Goal: Task Accomplishment & Management: Use online tool/utility

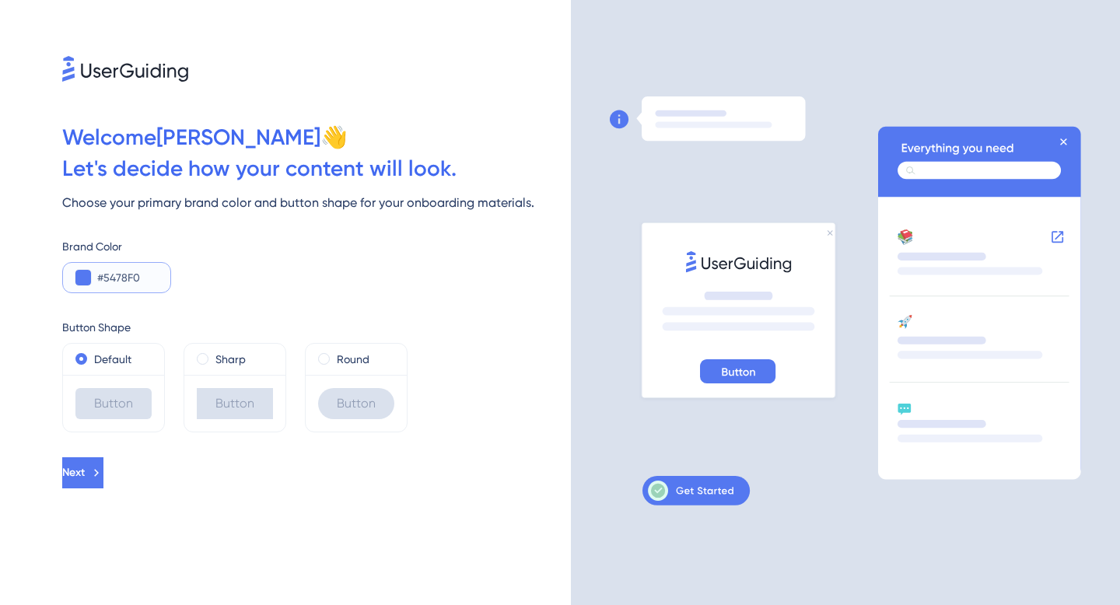
click at [131, 279] on input "#5478F0" at bounding box center [127, 277] width 61 height 19
click at [89, 279] on button at bounding box center [83, 278] width 16 height 16
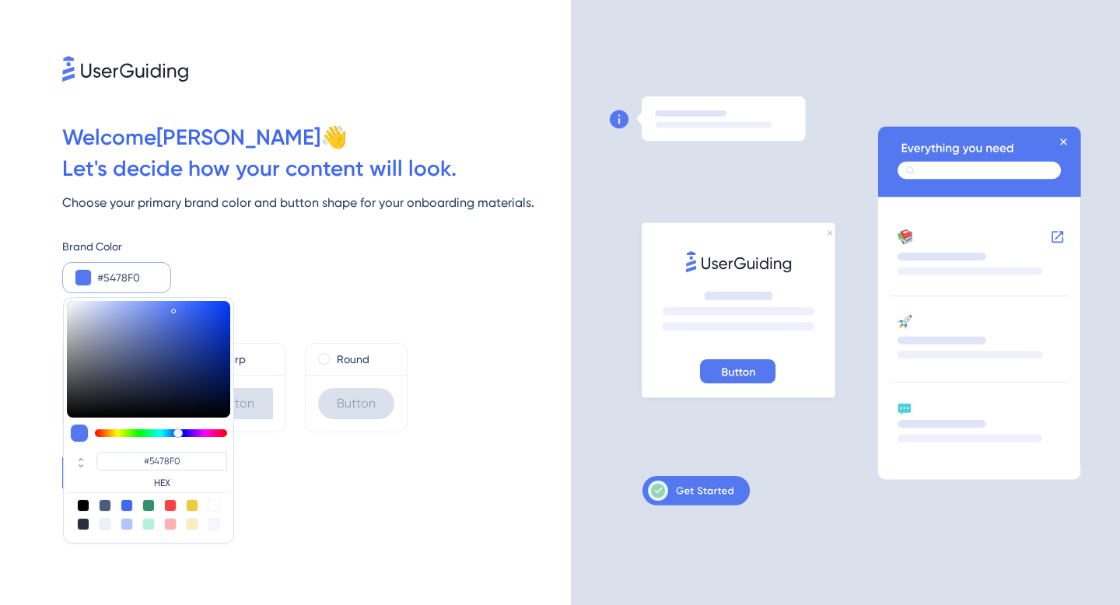
type input "#e754f0"
type input "#E754F0"
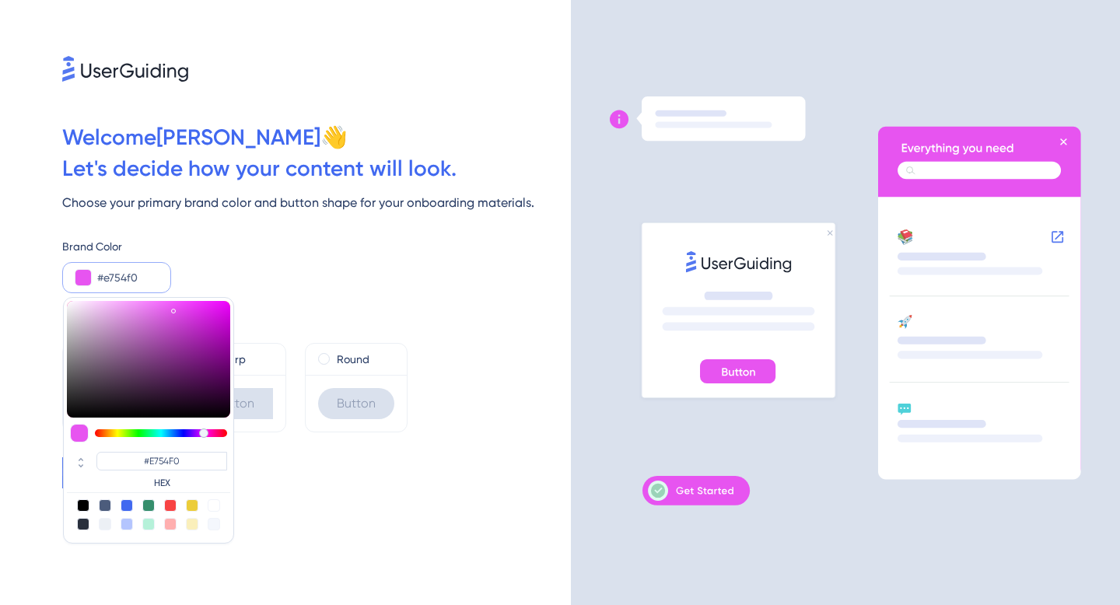
type input "#ec54f0"
type input "#EC54F0"
type input "#f054ee"
type input "#F054EE"
type input "#f054e9"
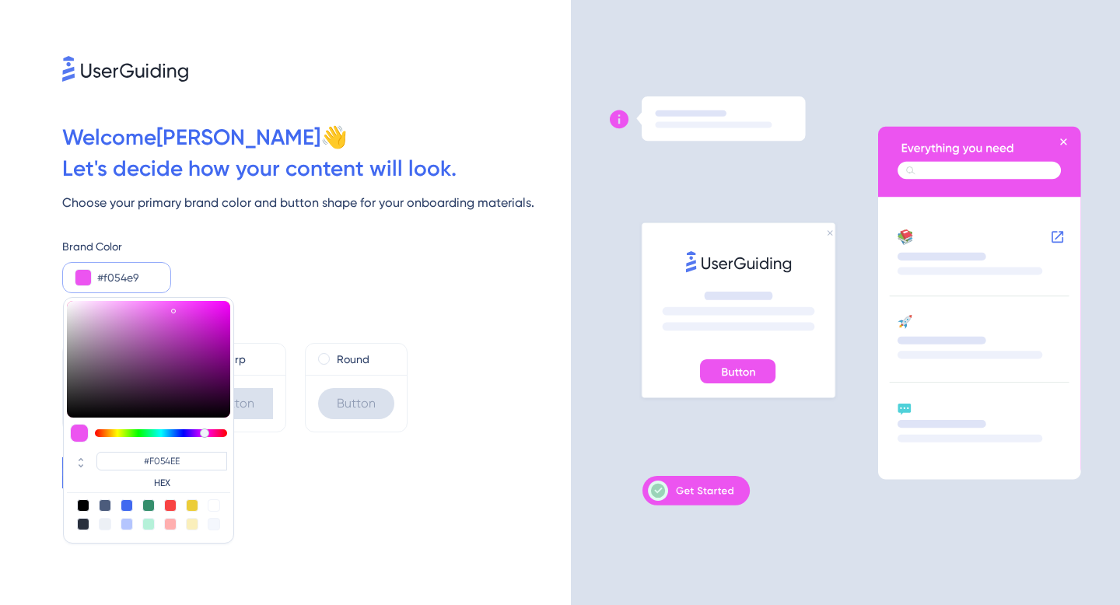
type input "#F054E9"
type input "#f054e3"
type input "#F054E3"
type input "#f054de"
type input "#F054DE"
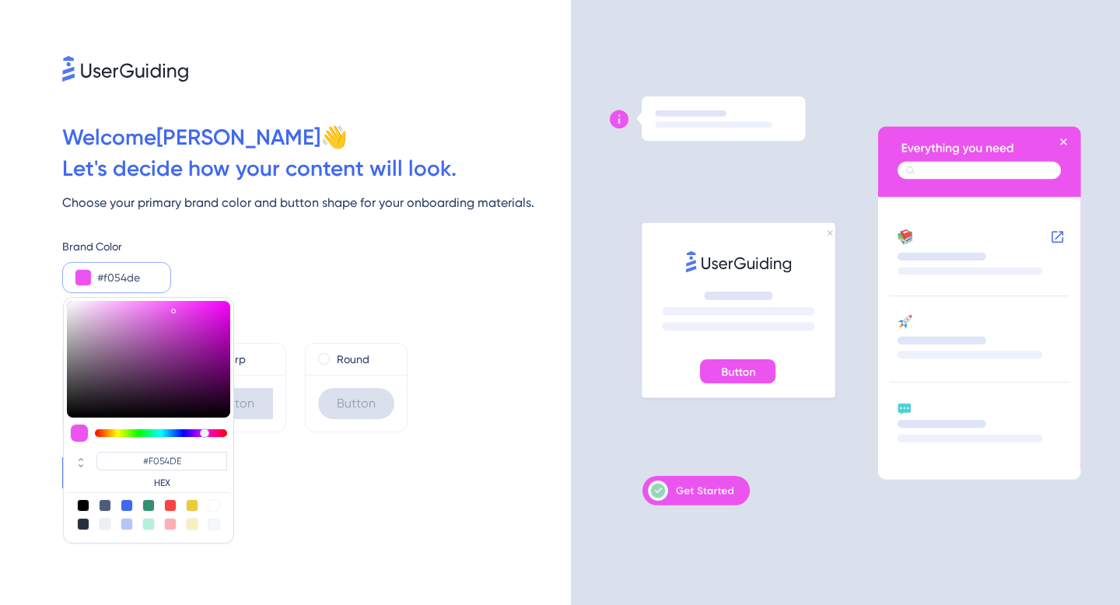
type input "#f054d8"
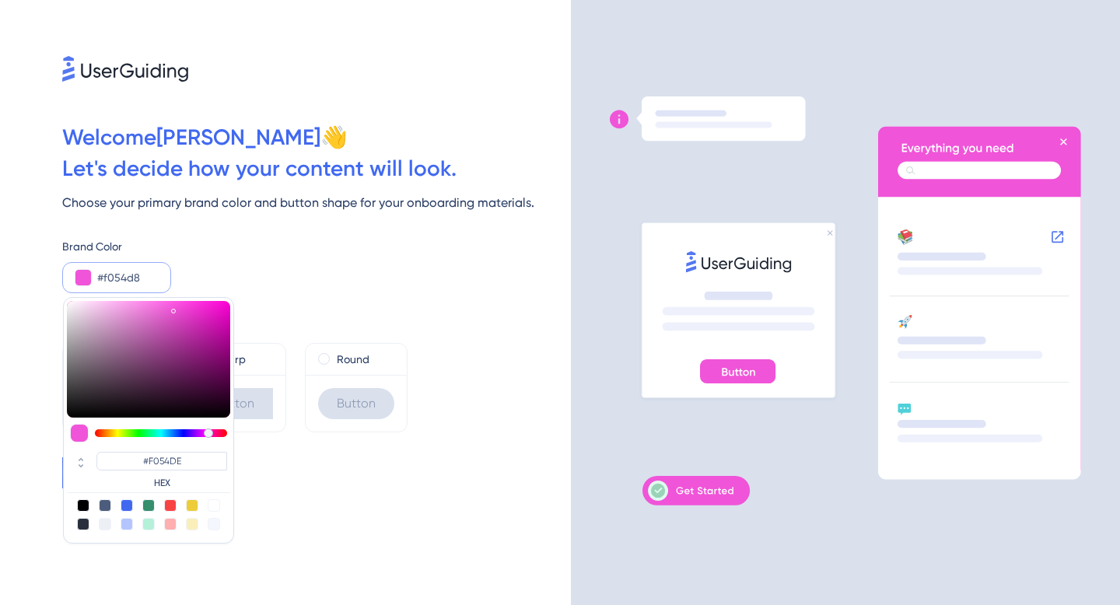
type input "#F054D8"
type input "#f054cd"
type input "#F054D3"
type input "#f054c8"
type input "#F054C8"
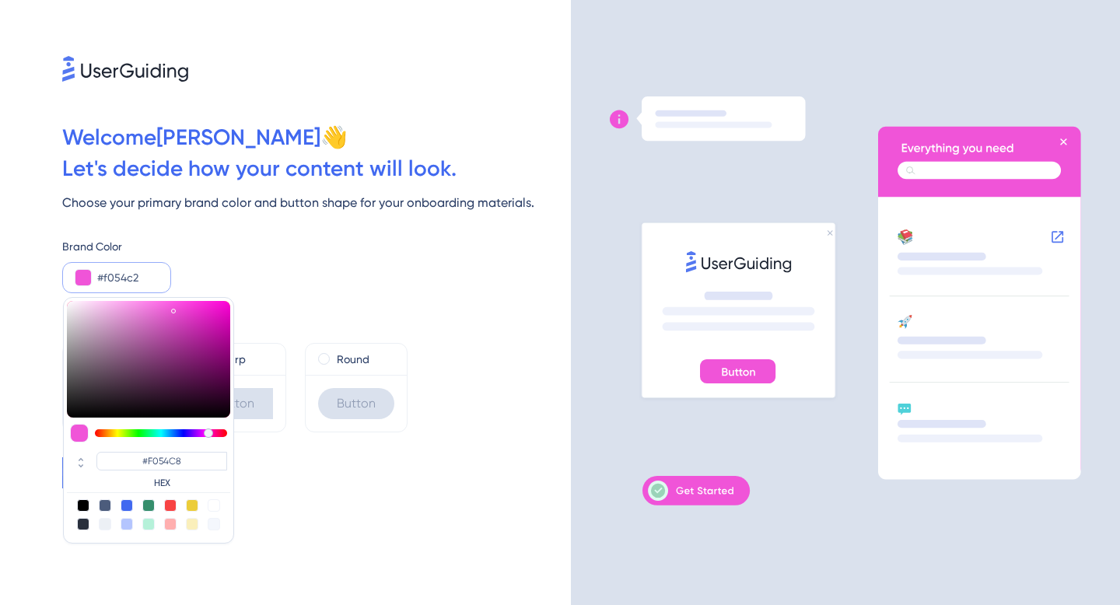
type input "#f054bd"
type input "#F054BD"
type input "#f054b7"
type input "#F054B7"
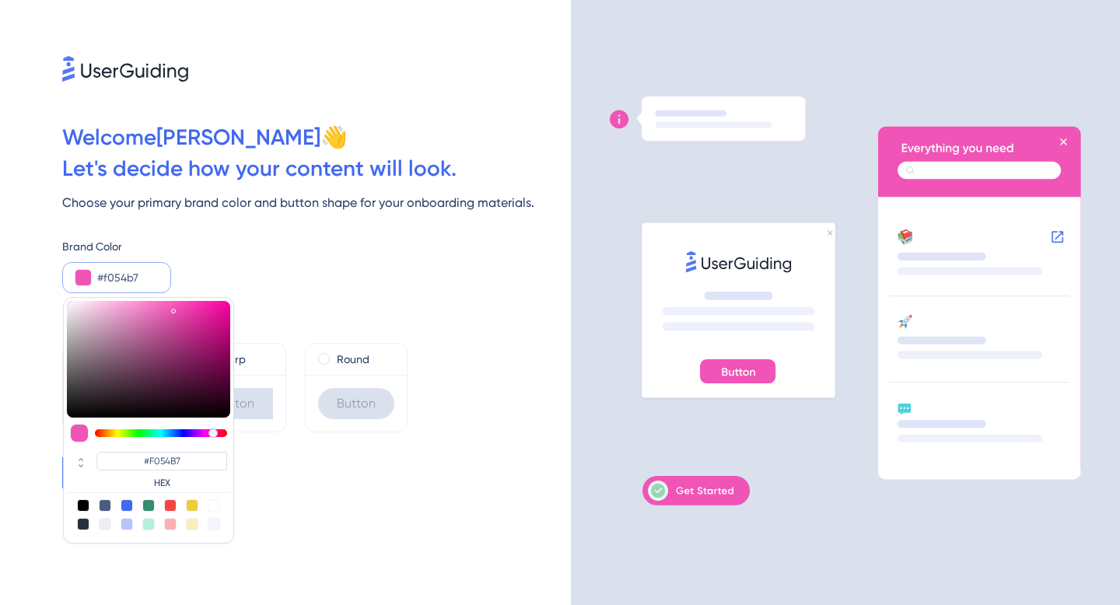
type input "#f054bd"
type input "#F054BD"
type input "#f054b7"
type input "#F054B7"
type input "#f054ac"
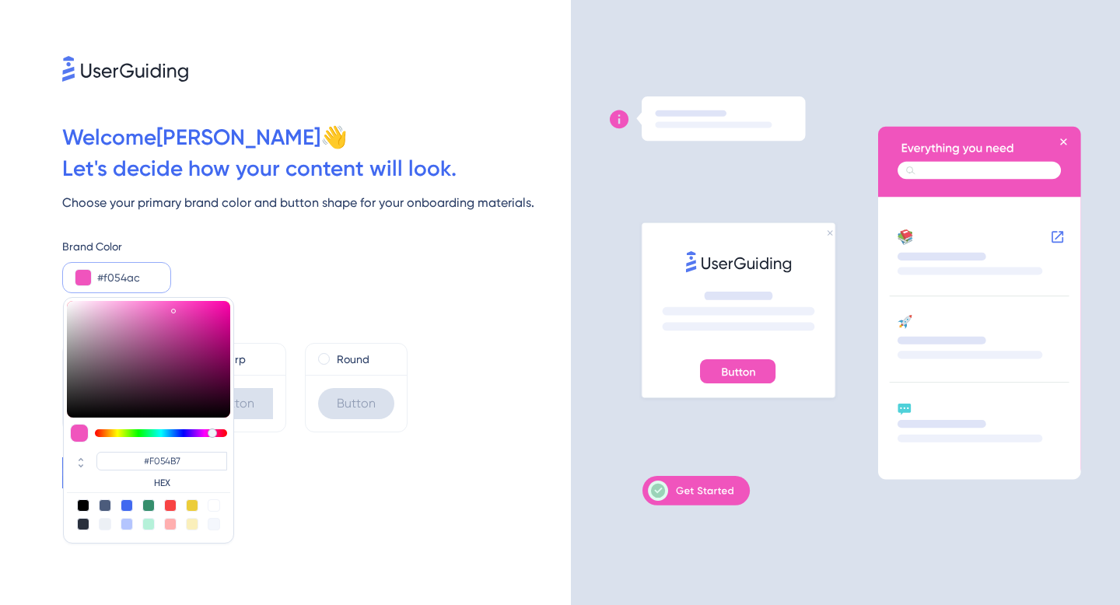
type input "#F054AC"
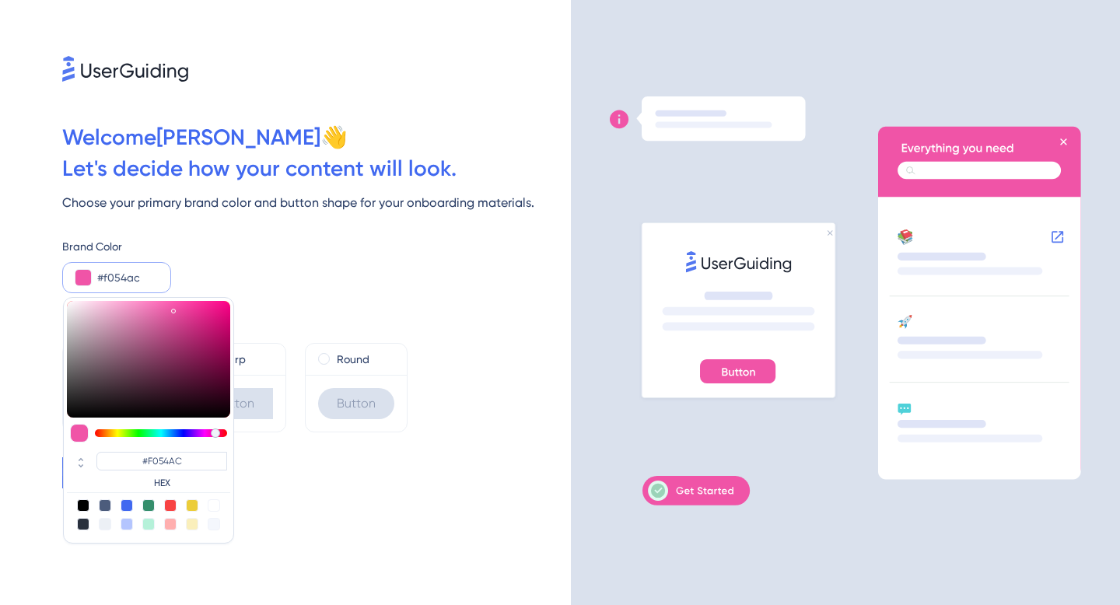
type input "#f054a7"
type input "#F054A7"
type input "#f0549c"
type input "#F0549C"
type input "#f05496"
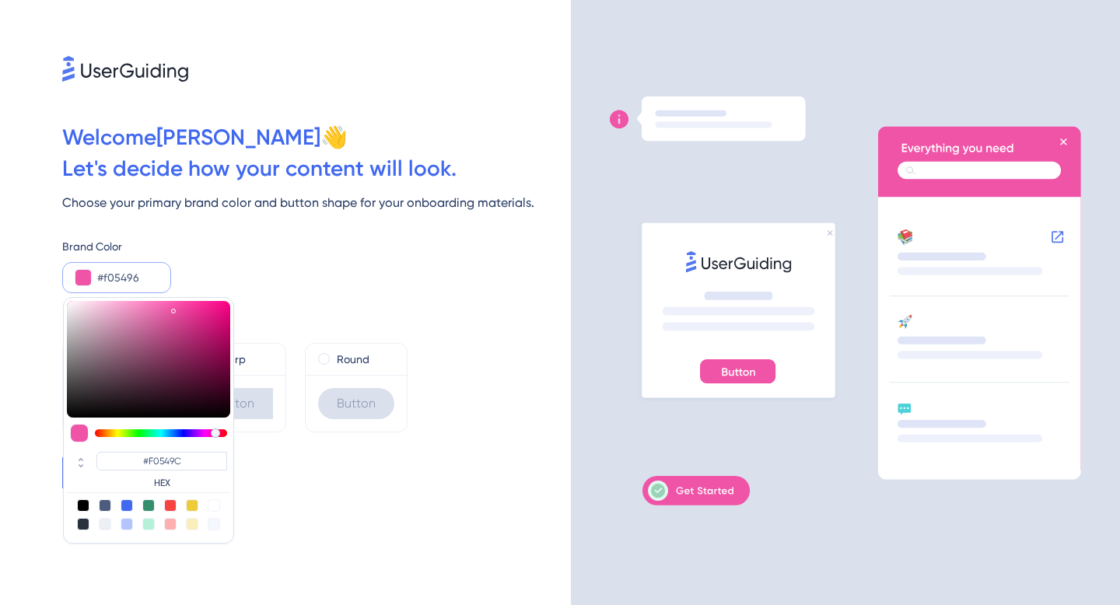
type input "#F05496"
type input "#f0548b"
type input "#F0548B"
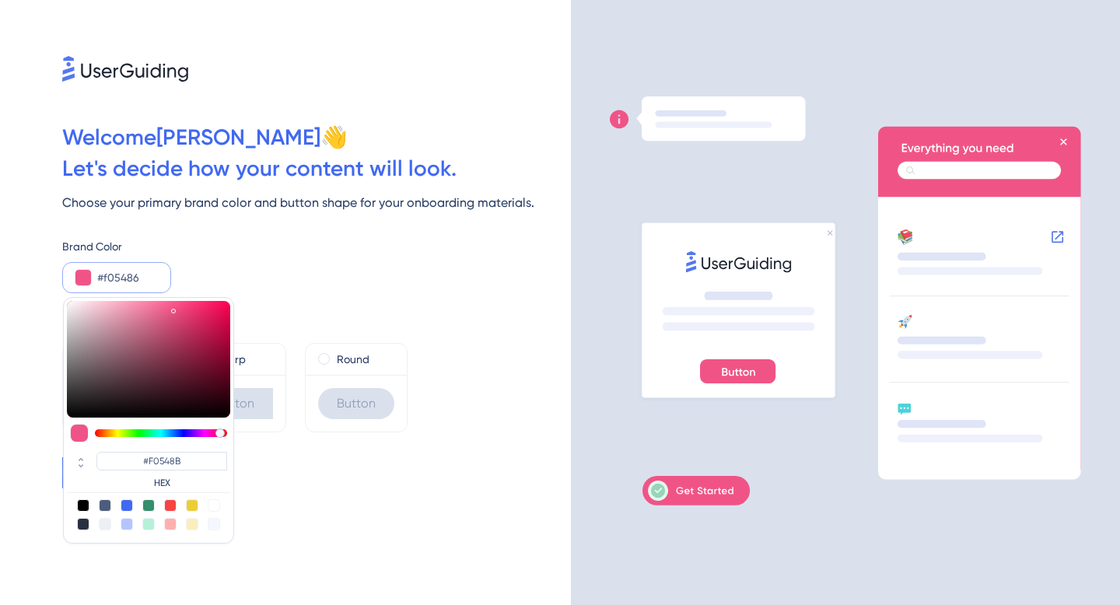
type input "#f0547b"
type input "#F05486"
type input "#f0546f"
type input "#F0546F"
type input "#f05464"
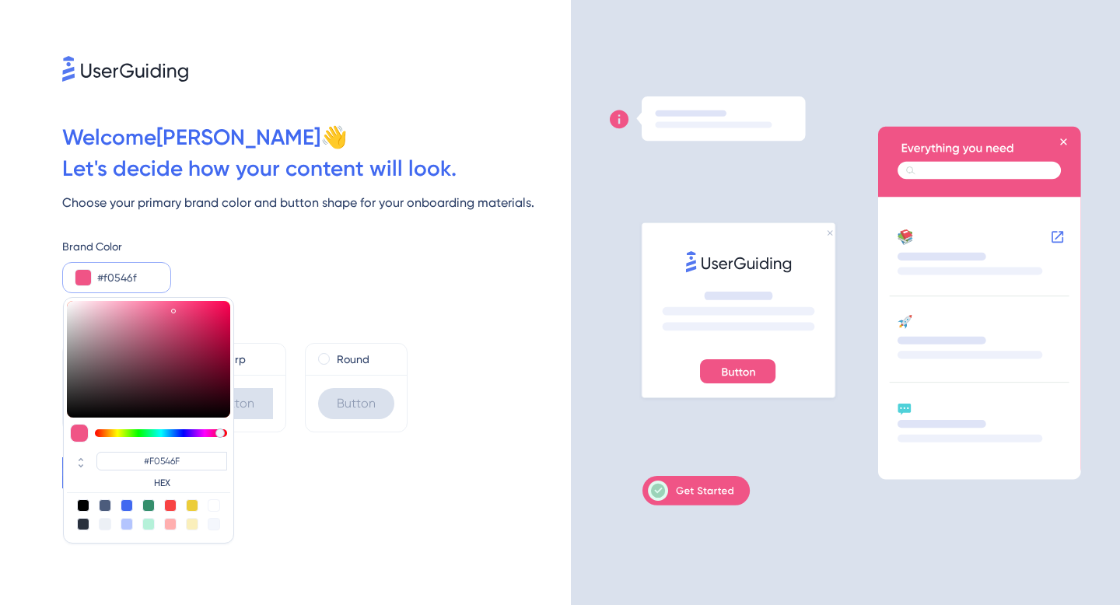
type input "#F05464"
type input "#f0545f"
type input "#F0545F"
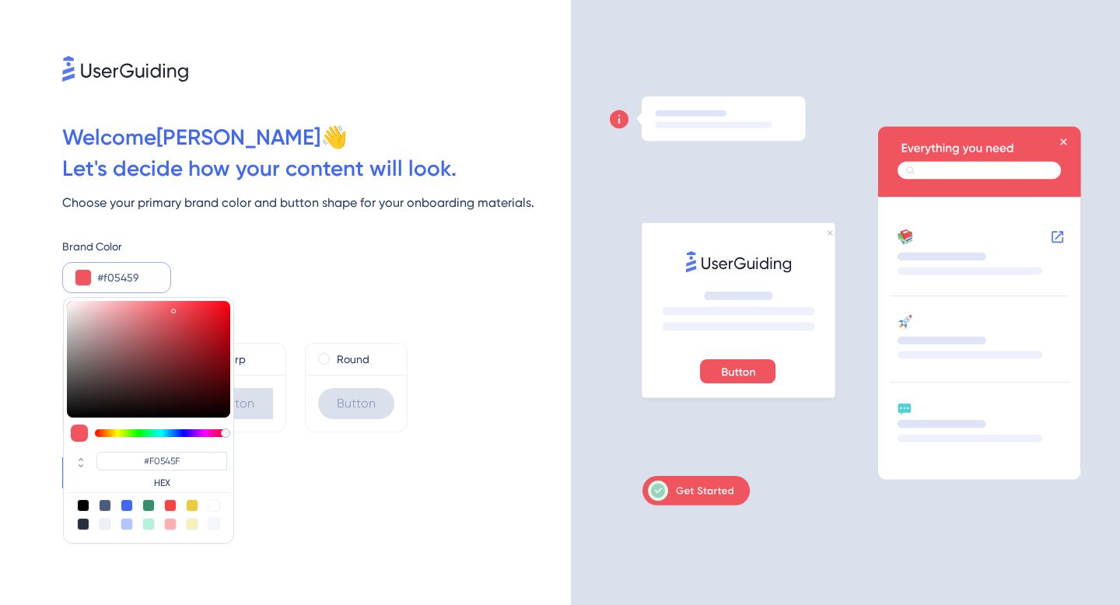
type input "#f05454"
type input "#F05454"
type input "#f05457"
type input "#F05457"
type input "#f0545f"
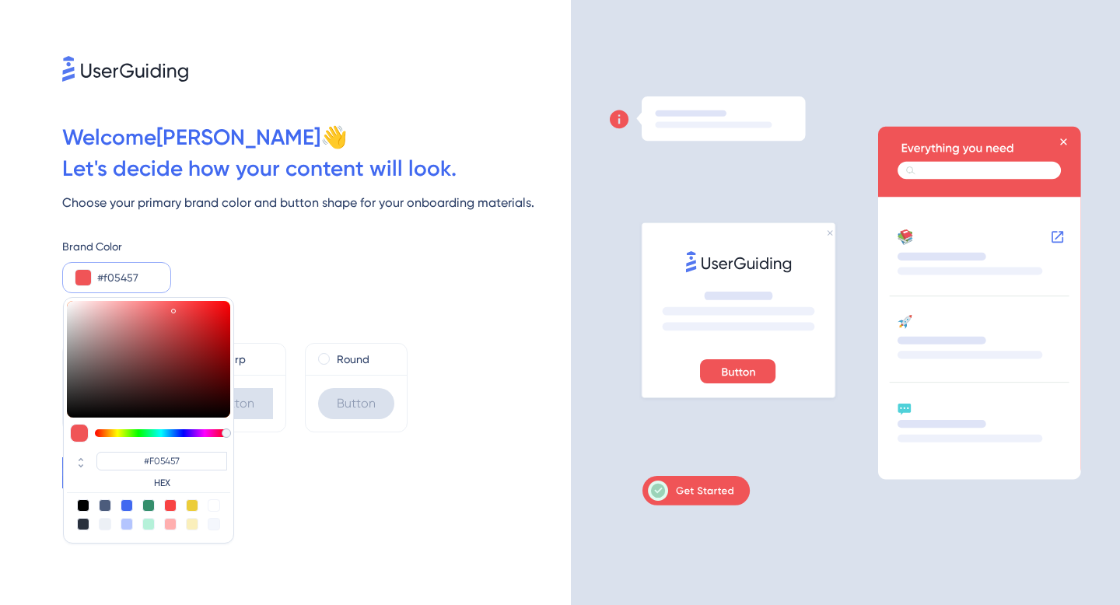
type input "#F0545F"
type input "#f0546a"
type input "#F0546A"
type input "#f0547b"
type input "#F0547B"
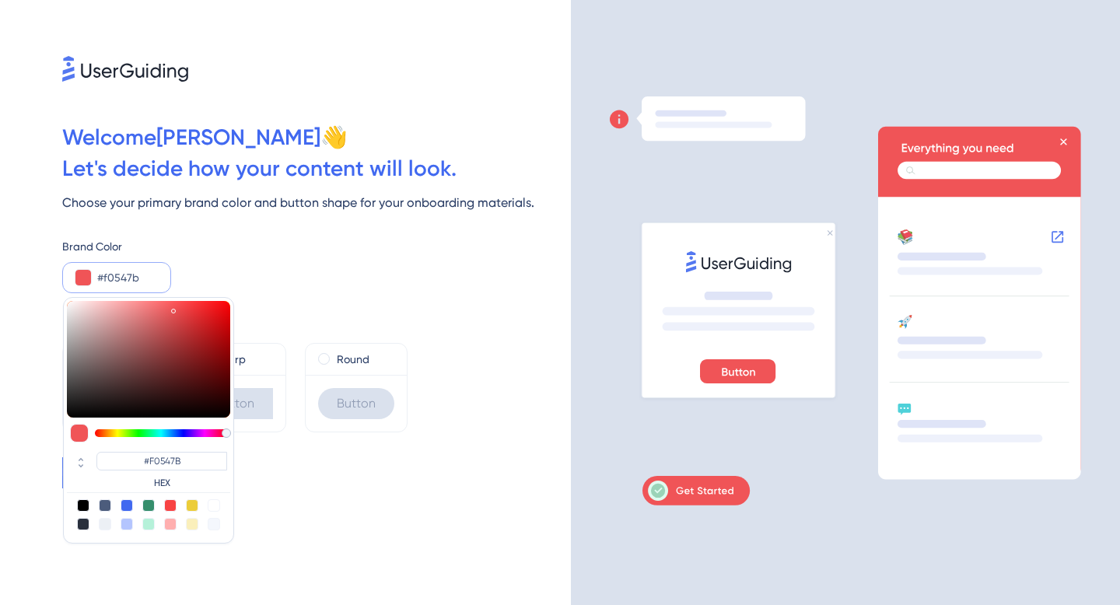
type input "#f05486"
type input "#F05486"
type input "#f05496"
type input "#F05496"
type input "#f054a1"
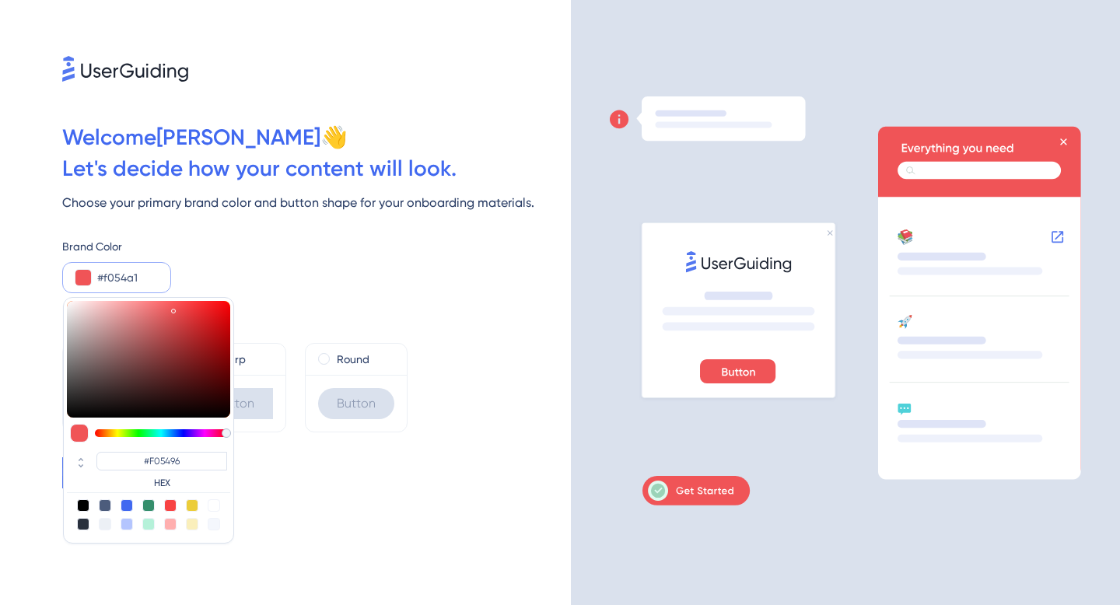
type input "#F054A1"
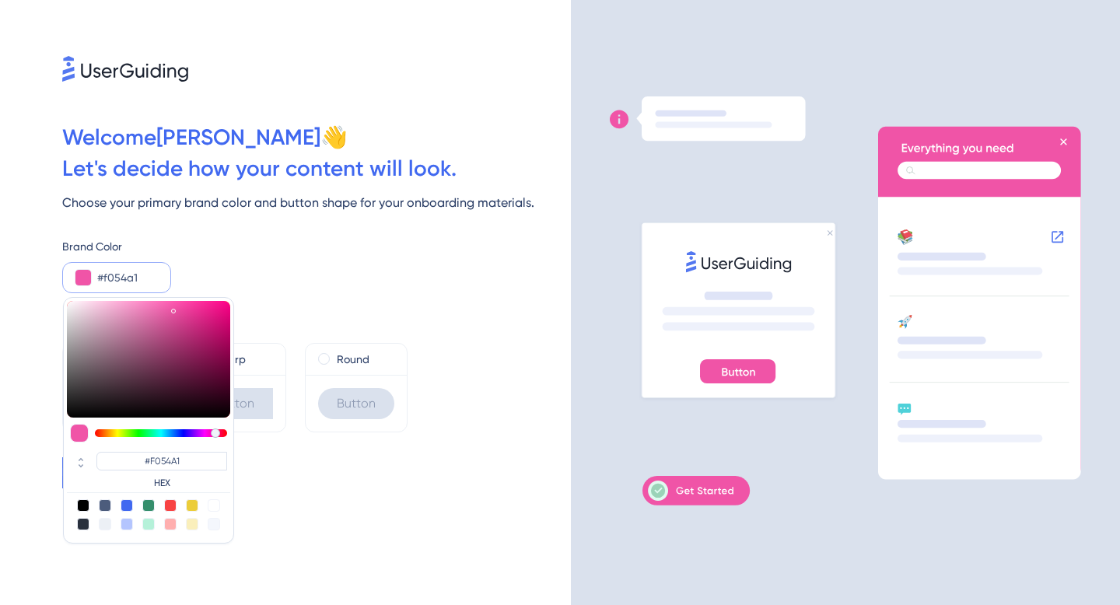
type input "#f054a7"
type input "#F054A7"
type input "#f054ac"
type input "#F054AC"
type input "#f054b2"
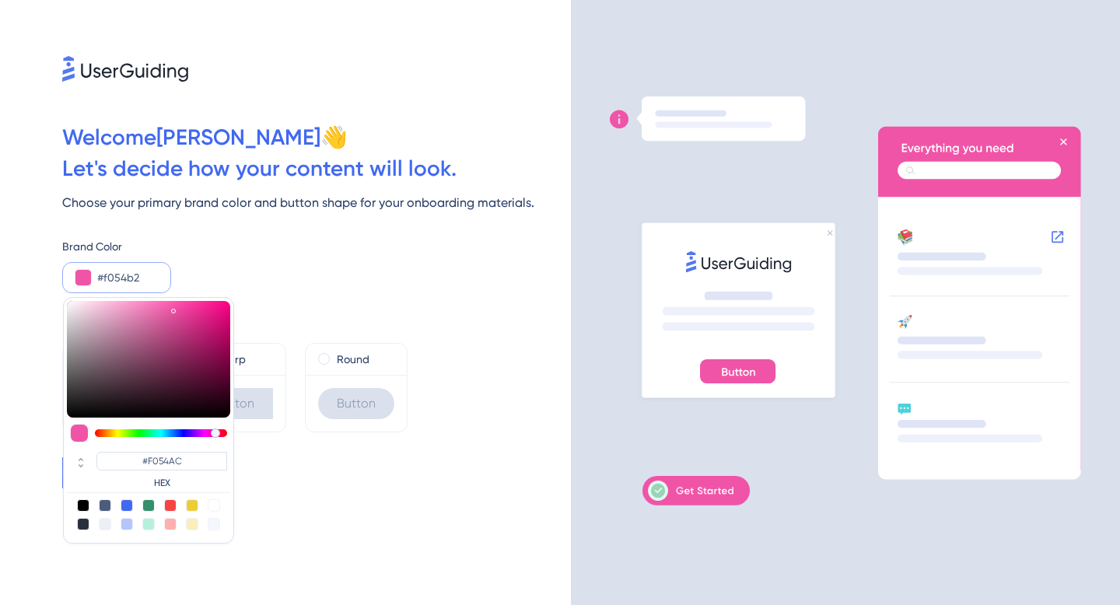
type input "#F054B2"
type input "#f054b7"
type input "#F054B7"
type input "#f054bd"
type input "#F054BD"
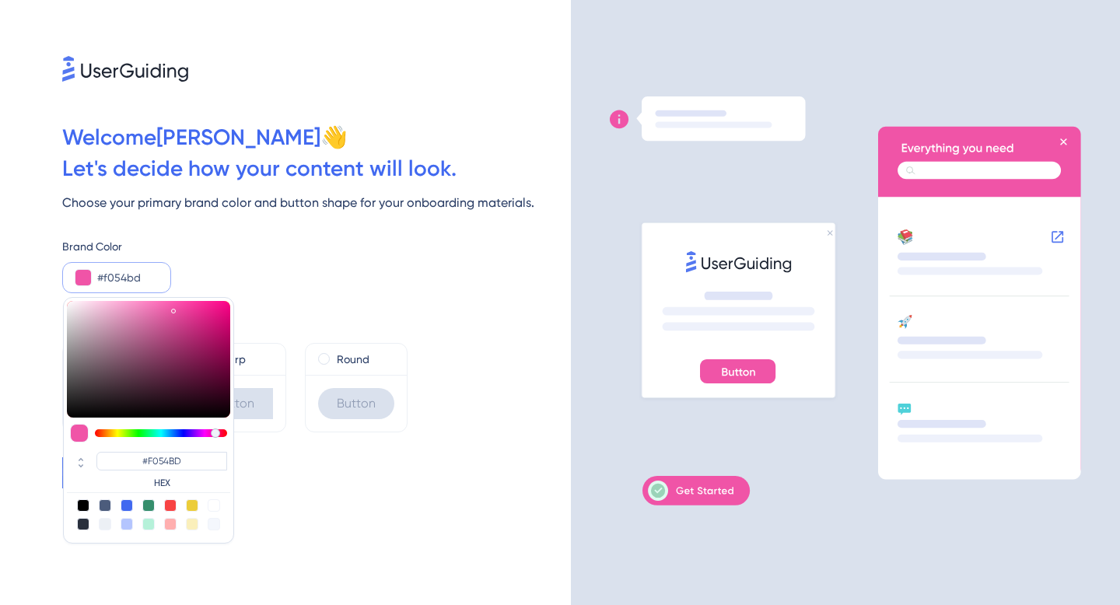
type input "#f054c8"
type input "#F054C8"
type input "#f054d3"
type input "#F054D3"
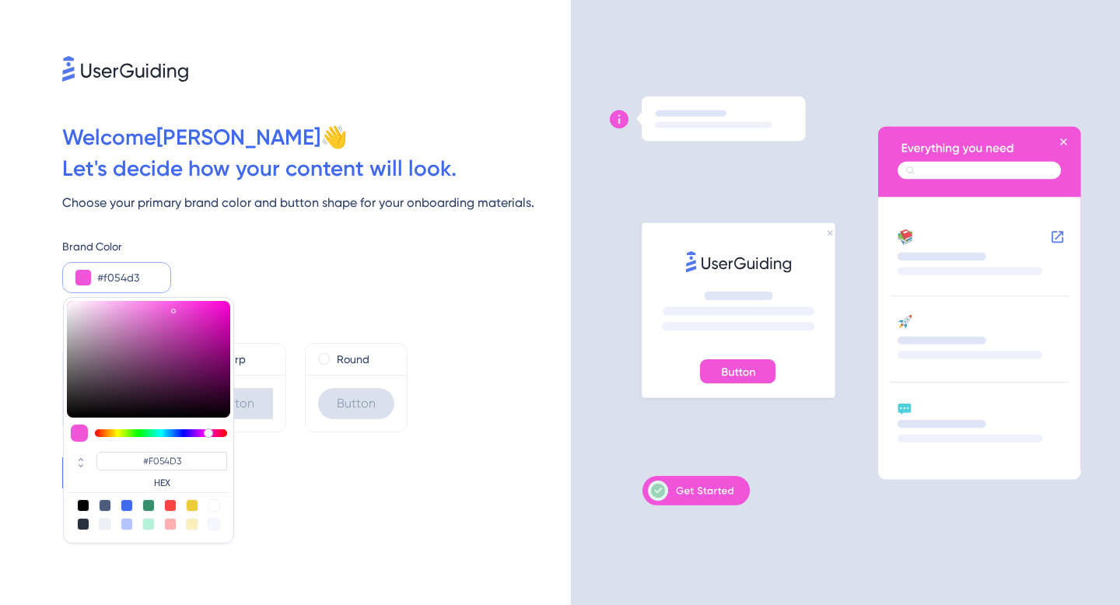
type input "#f054d8"
type input "#F054D8"
type input "#f054de"
type input "#F054DE"
type input "#f054e3"
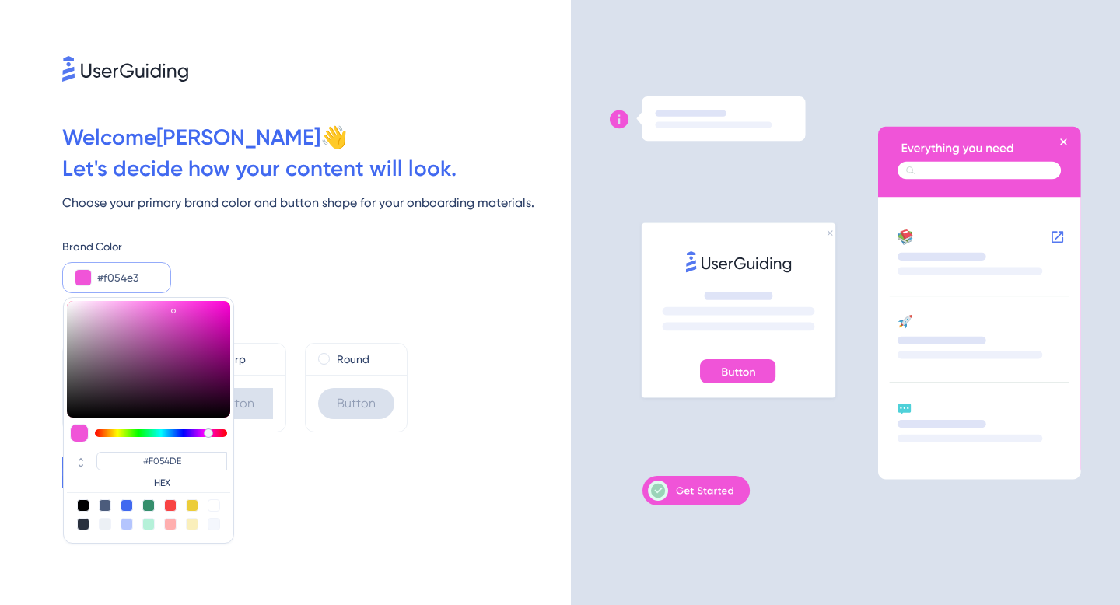
type input "#F054E3"
type input "#f054e9"
type input "#F054E9"
type input "#f054ee"
type input "#F054EE"
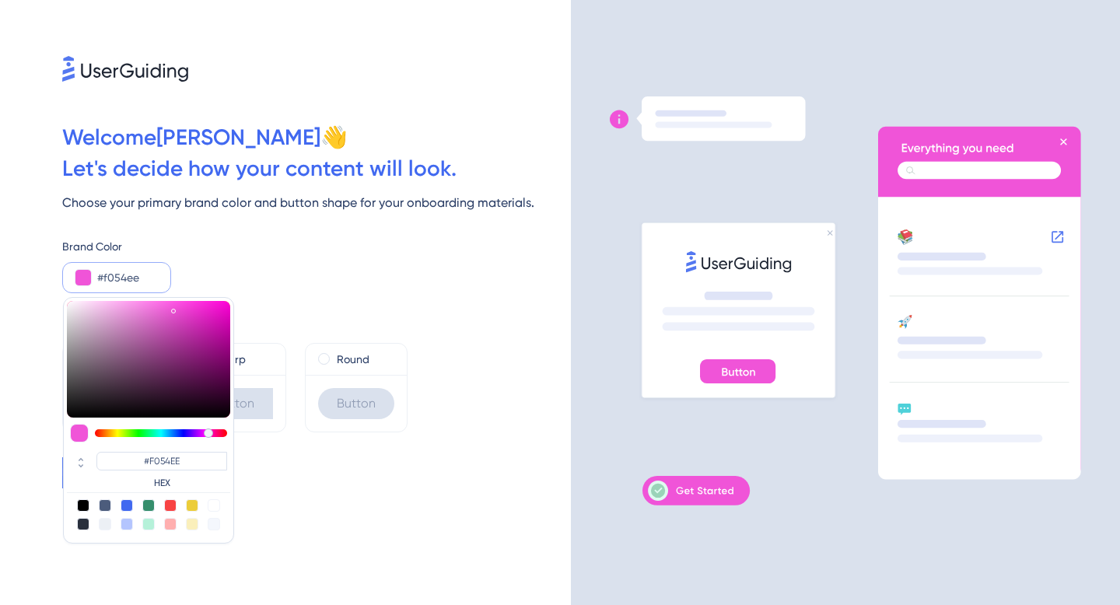
type input "#ec54f0"
type input "#EC54F0"
type input "#e154f0"
type input "#E154F0"
type input "#cb54f0"
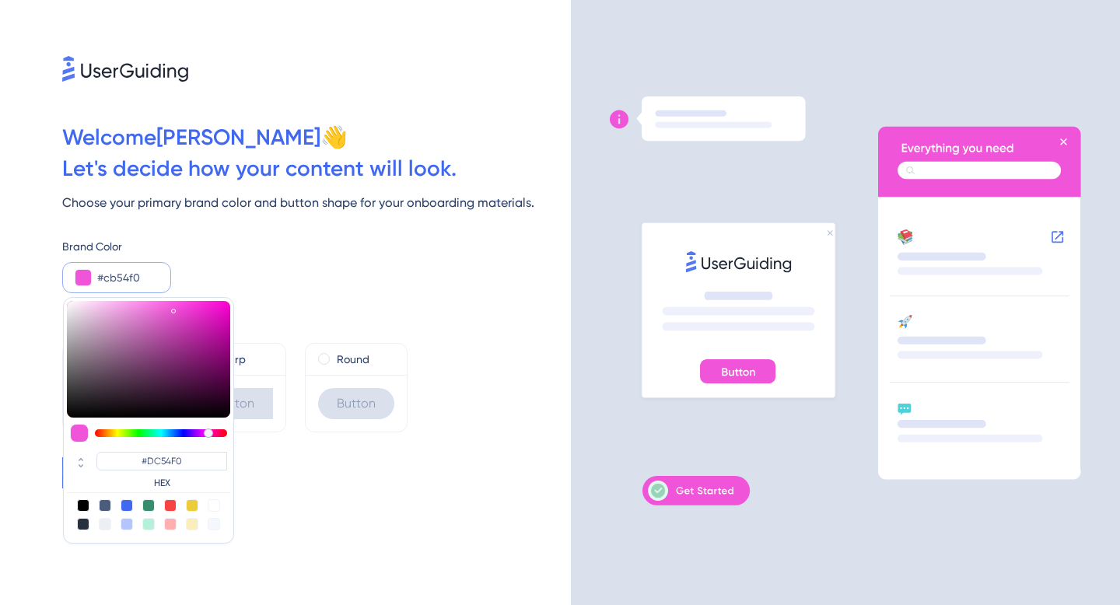
type input "#CB54F0"
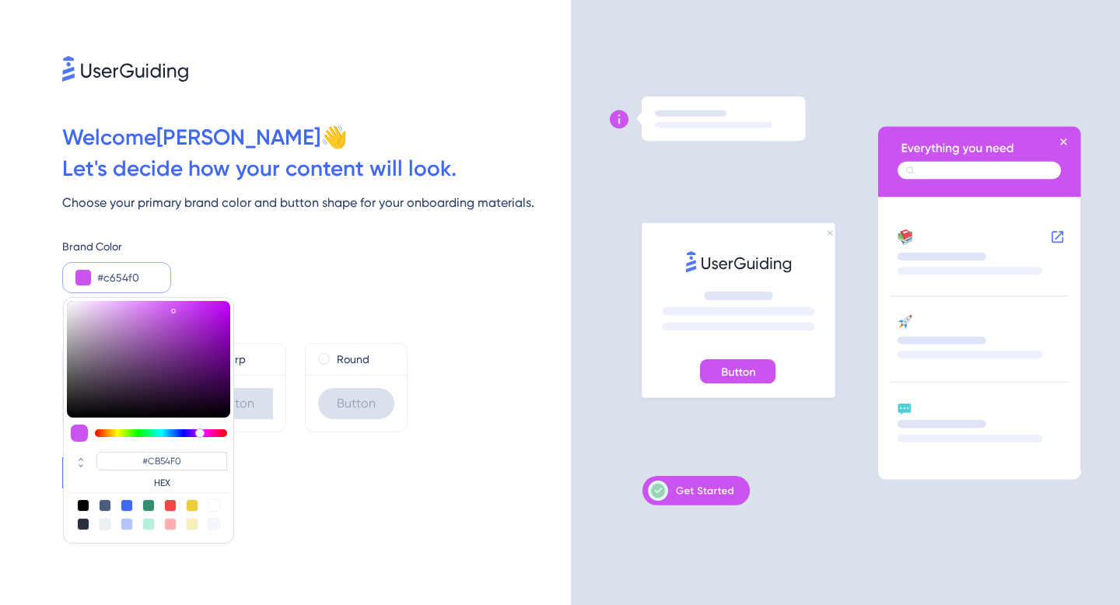
type input "#c054f0"
type input "#C654F0"
type input "#bb54f0"
type input "#BB54F0"
type input "#b554f0"
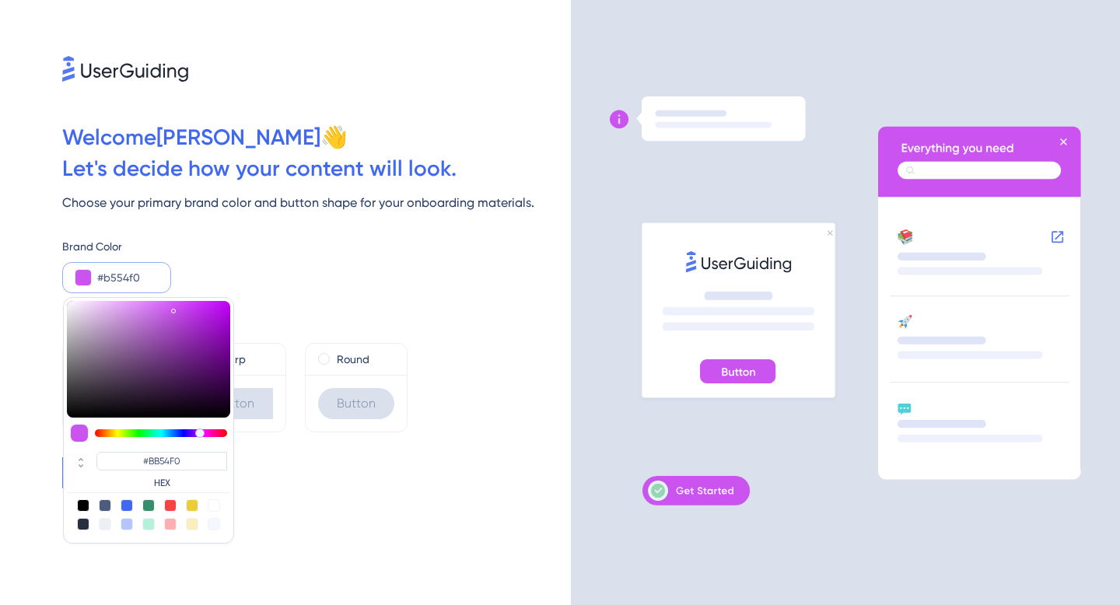
type input "#B554F0"
type input "#b054f0"
type input "#B054F0"
type input "#a554f0"
type input "#A554F0"
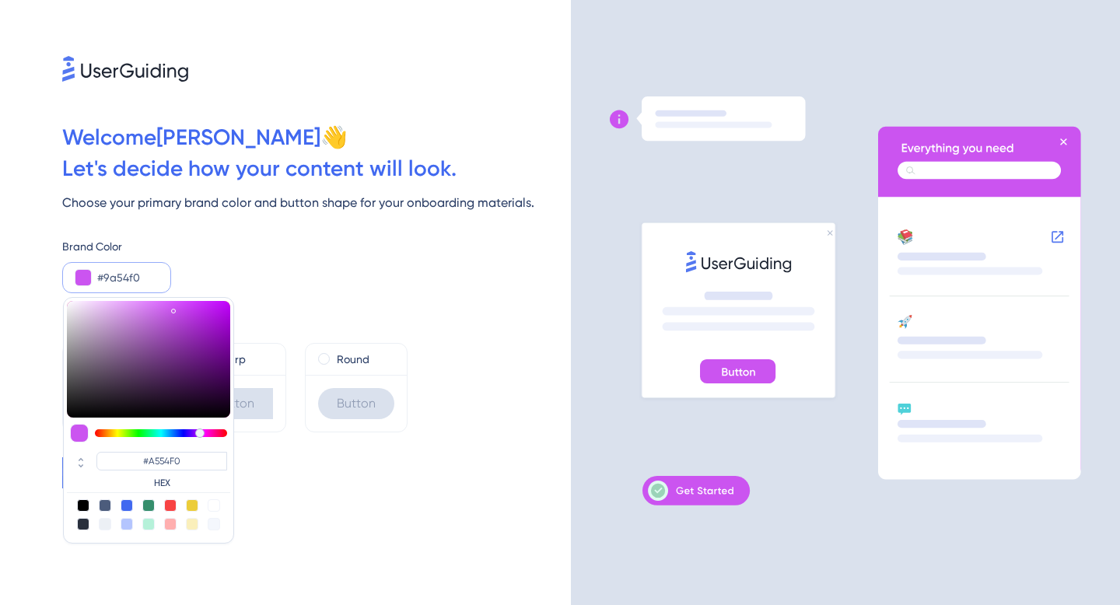
type input "#9454f0"
type input "#9454F0"
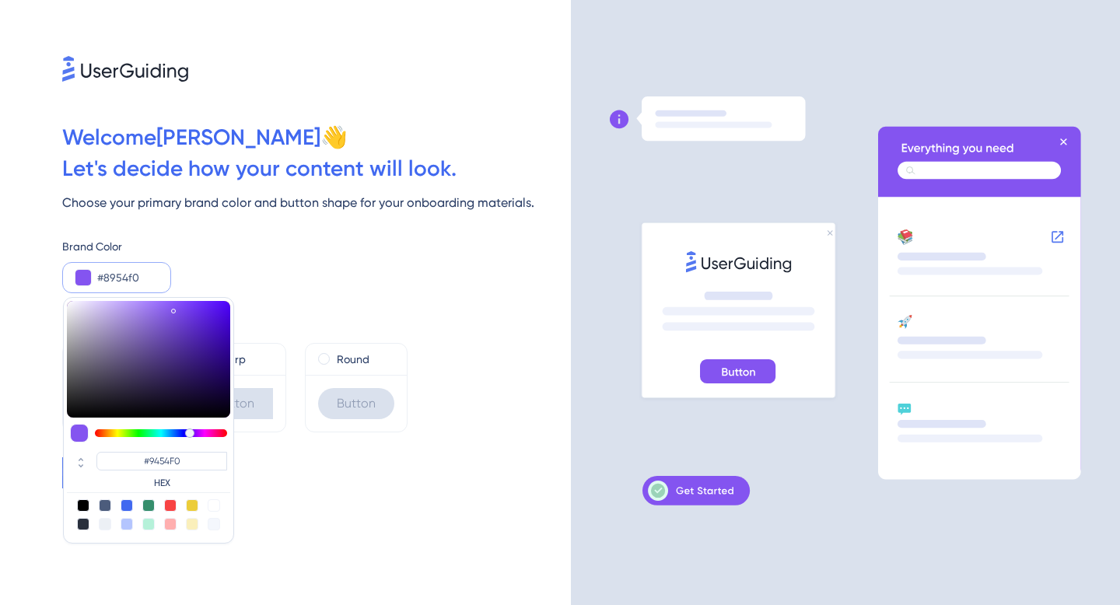
type input "#8454f0"
type input "#8454F0"
type input "#7e54f0"
type input "#7E54F0"
type input "#8454f0"
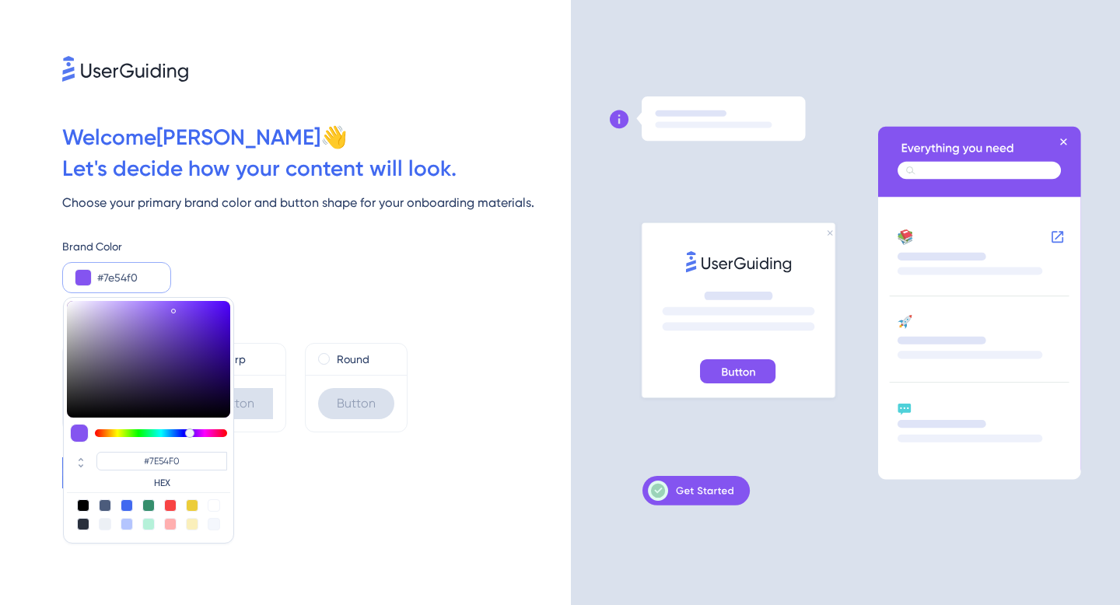
type input "#8454F0"
type input "#8954f0"
type input "#8954F0"
type input "#8f54f0"
type input "#8F54F0"
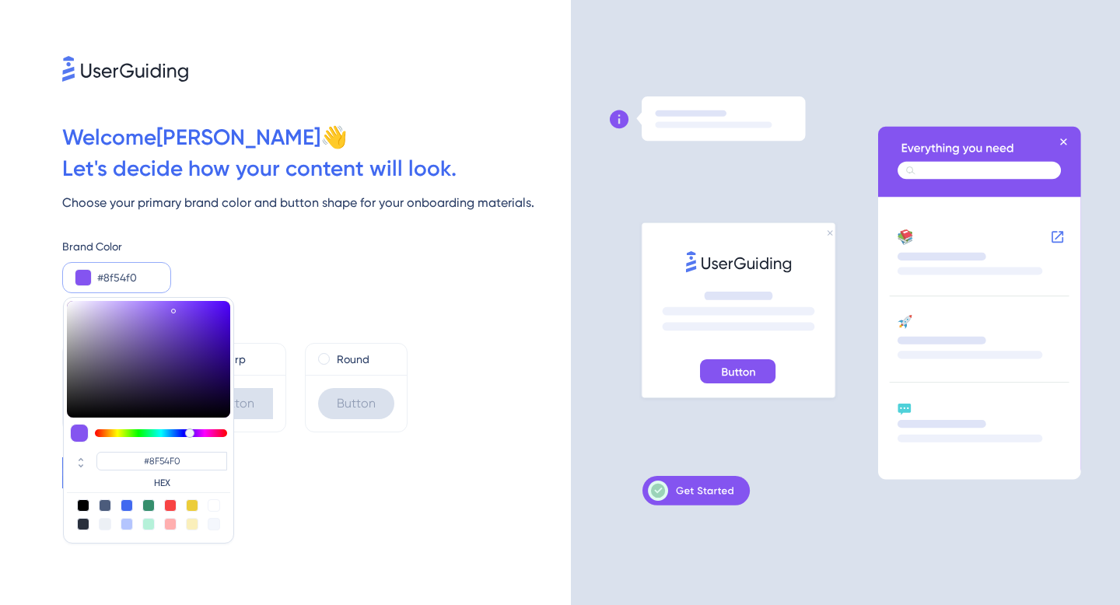
type input "#9a54f0"
type input "#9A54F0"
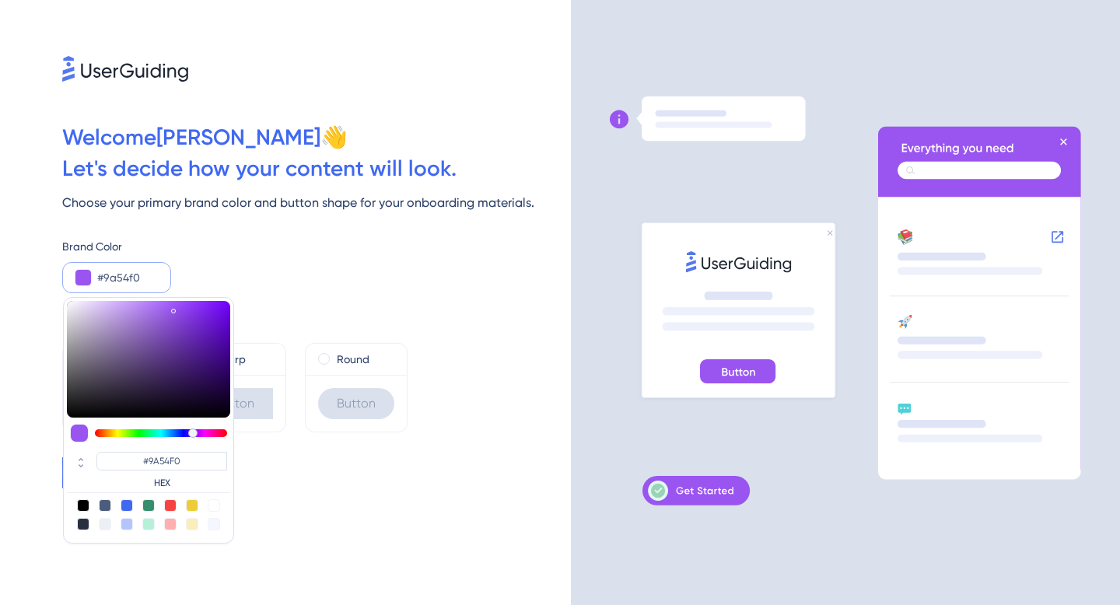
type input "#9f54f0"
type input "#9F54F0"
type input "#a554f0"
type input "#A554F0"
type input "#aa54f0"
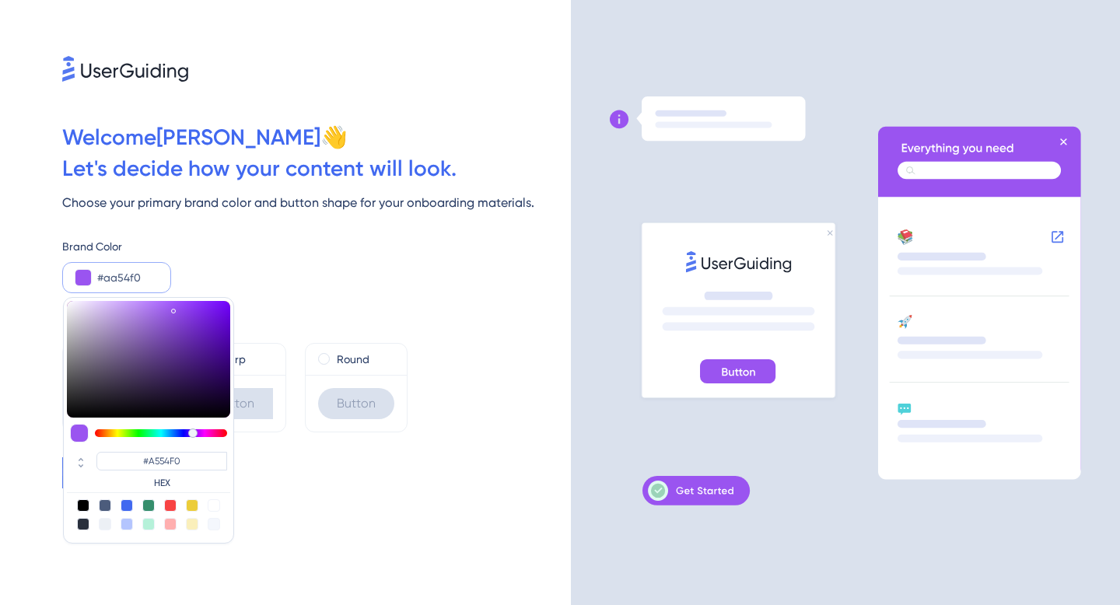
type input "#AA54F0"
type input "#b054f0"
type input "#B054F0"
type input "#b554f0"
type input "#B554F0"
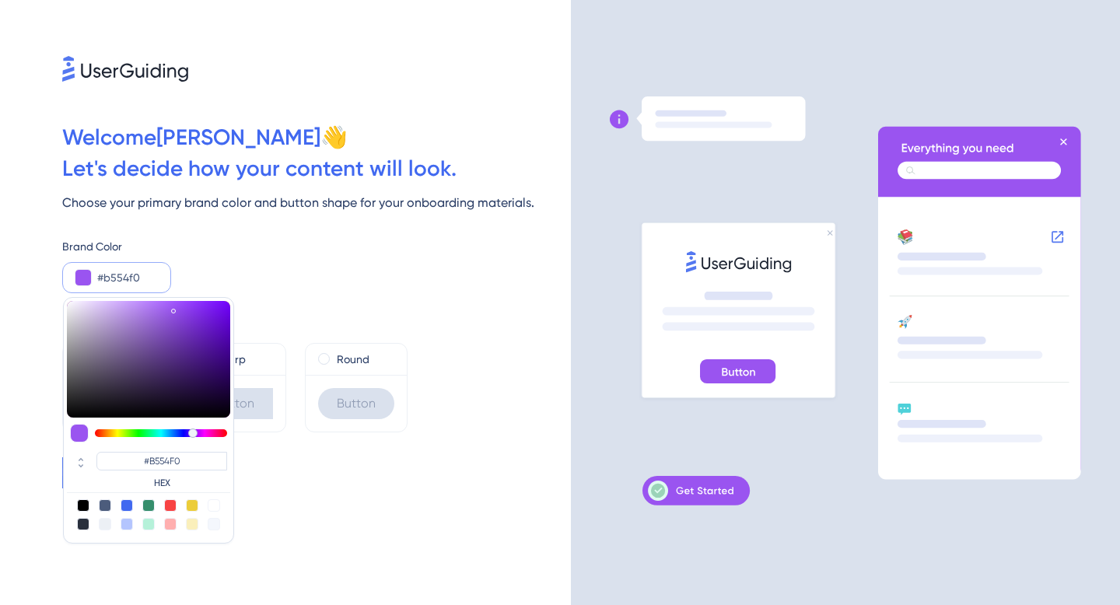
type input "#bb54f0"
type input "#BB54F0"
type input "#c054f0"
type input "#C054F0"
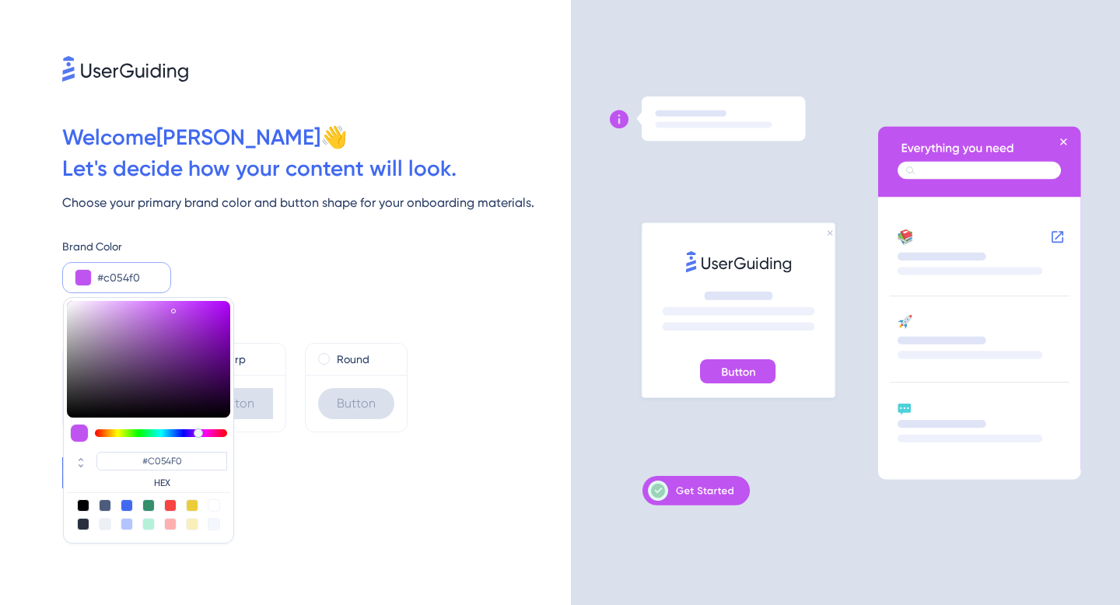
type input "#c654f0"
type input "#C654F0"
type input "#c054f0"
type input "#C054F0"
type input "#bb54f0"
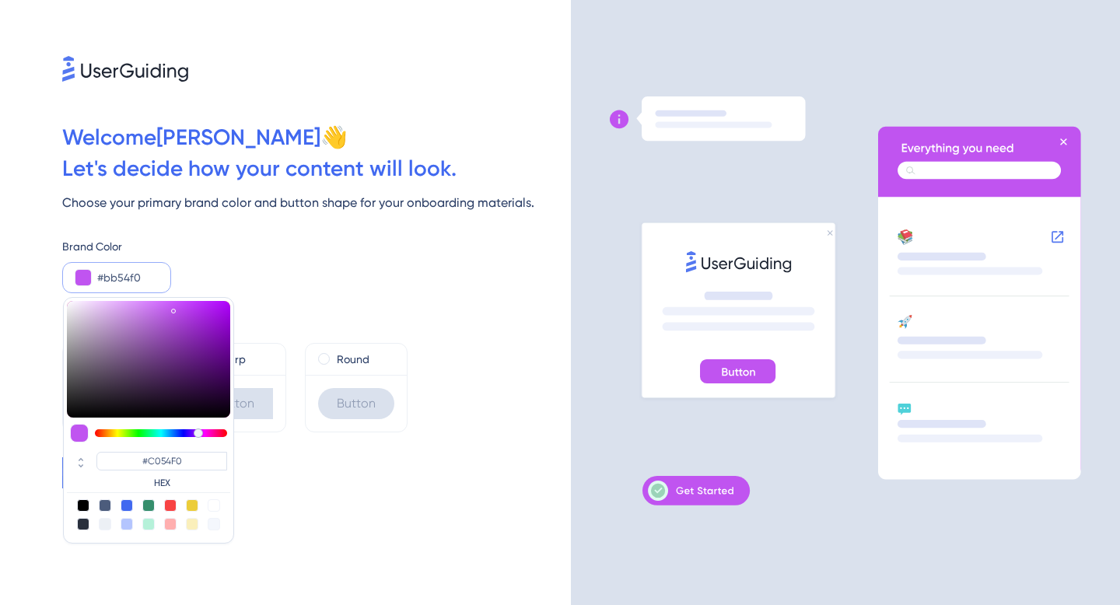
type input "#BB54F0"
type input "#b554f0"
type input "#B554F0"
type input "#b054f0"
type input "#B054F0"
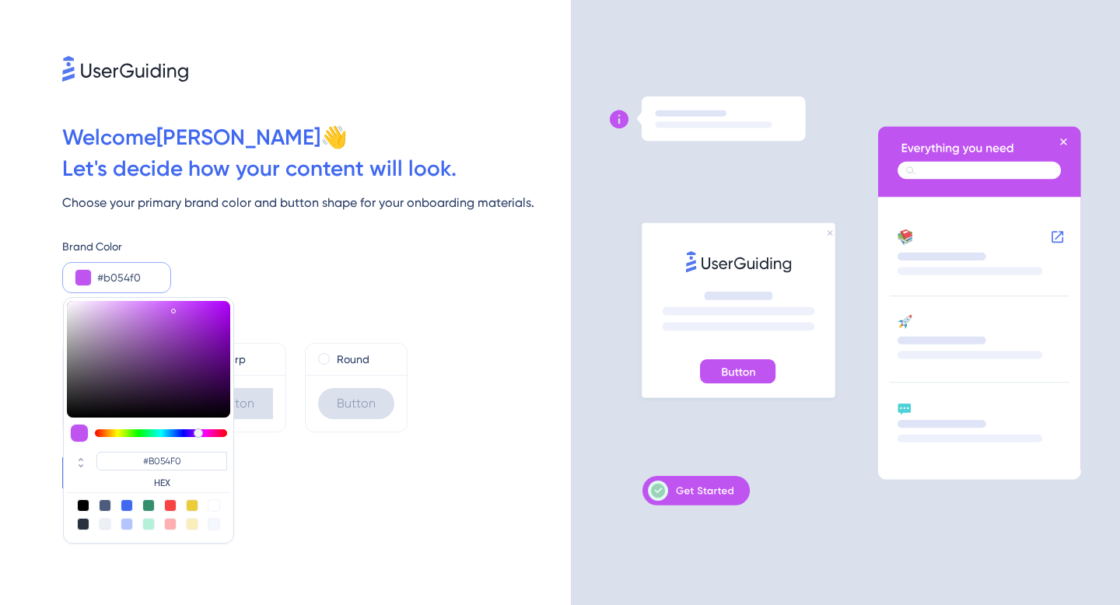
type input "#aa54f0"
type input "#AA54F0"
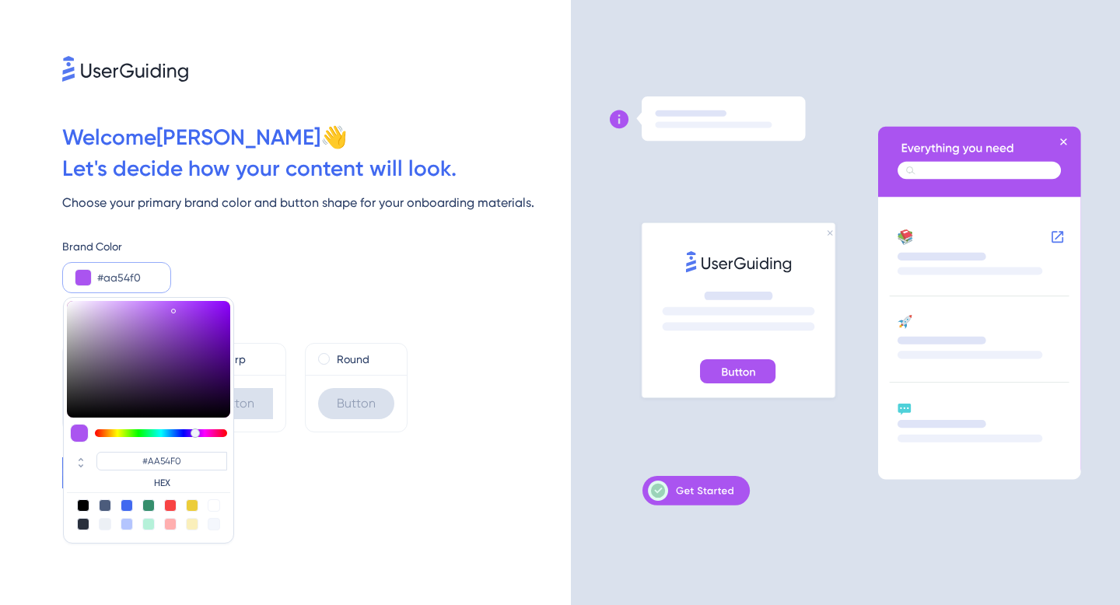
type input "#a554f0"
type input "#A554F0"
type input "#9f54f0"
type input "#9F54F0"
type input "#9a54f0"
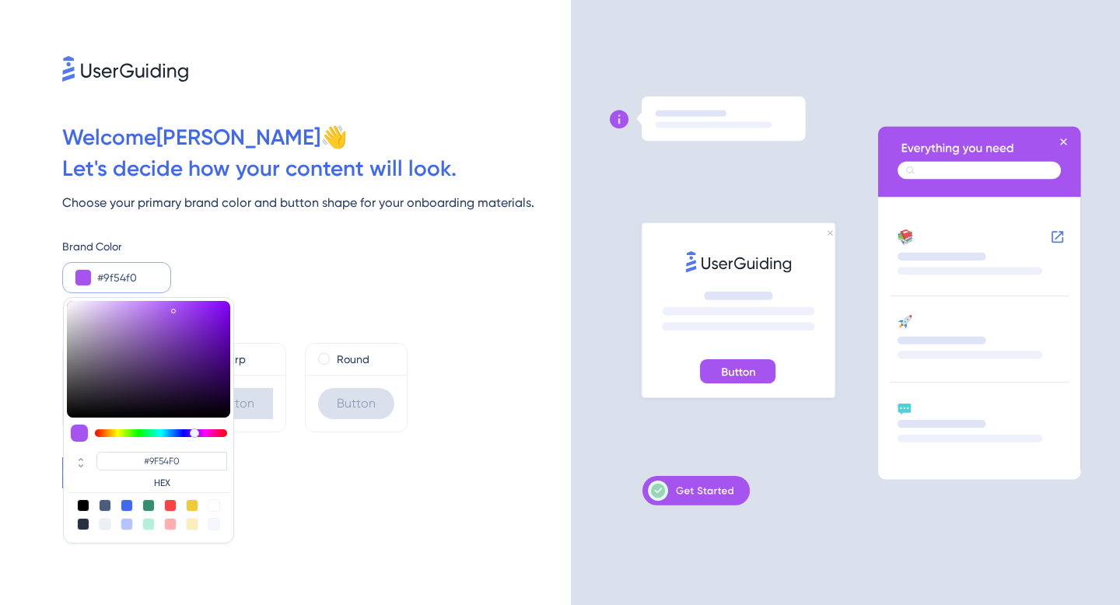
type input "#9A54F0"
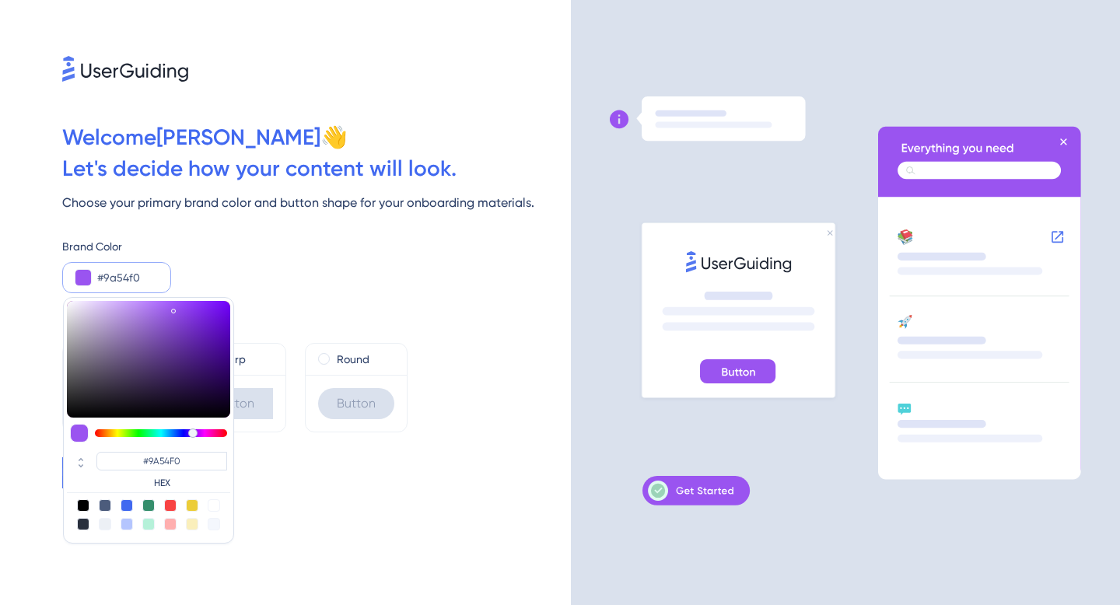
type input "#9454f0"
type input "#9454F0"
drag, startPoint x: 204, startPoint y: 434, endPoint x: 192, endPoint y: 431, distance: 12.1
click at [192, 431] on div at bounding box center [161, 433] width 132 height 8
click at [319, 307] on div "Button Shape Default Button Sharp Button Round Button" at bounding box center [316, 362] width 509 height 139
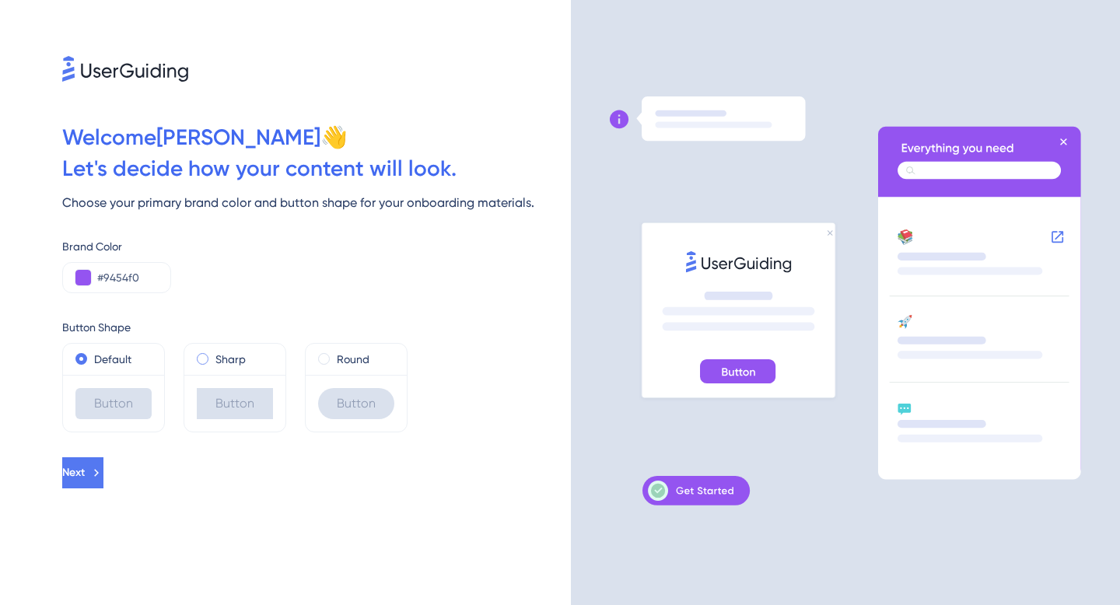
click at [226, 360] on label "Sharp" at bounding box center [231, 359] width 30 height 19
click at [121, 359] on label "Default" at bounding box center [112, 359] width 37 height 19
click at [129, 489] on div "Welcome [PERSON_NAME] 👋 Let ' s decide how your content will look. Choose your …" at bounding box center [285, 302] width 571 height 605
click at [105, 477] on icon at bounding box center [98, 473] width 14 height 14
